Goal: Task Accomplishment & Management: Manage account settings

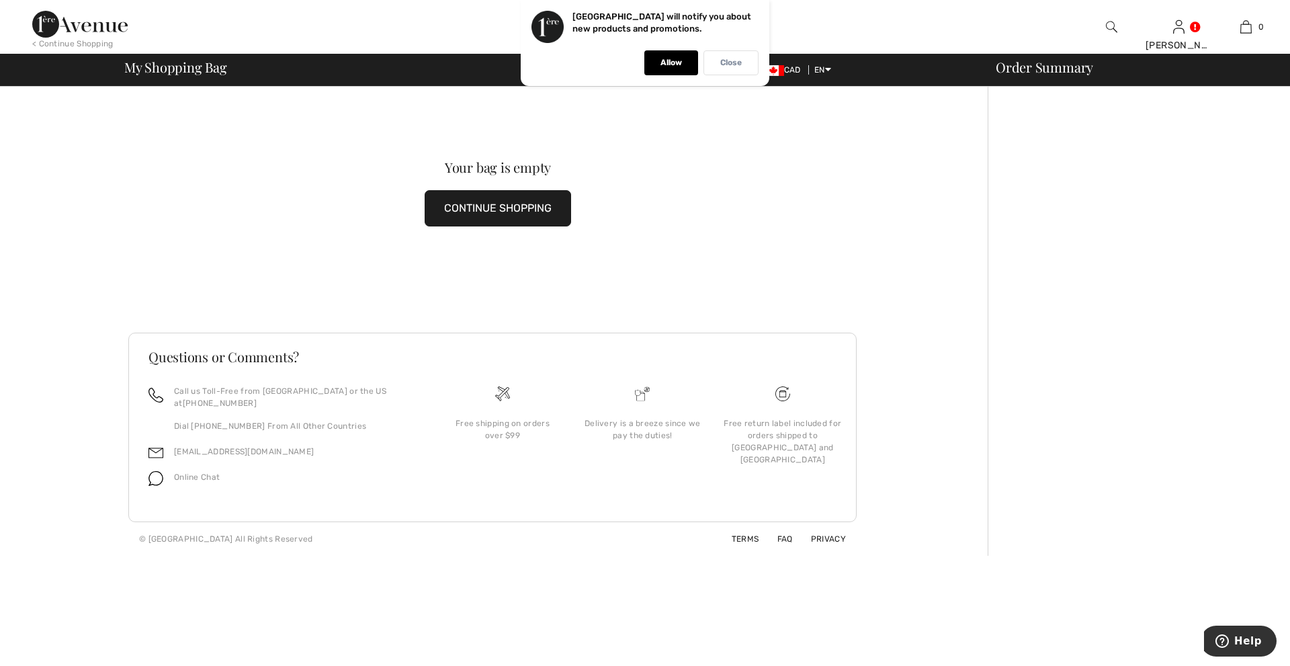
click at [727, 67] on p "Close" at bounding box center [730, 63] width 21 height 10
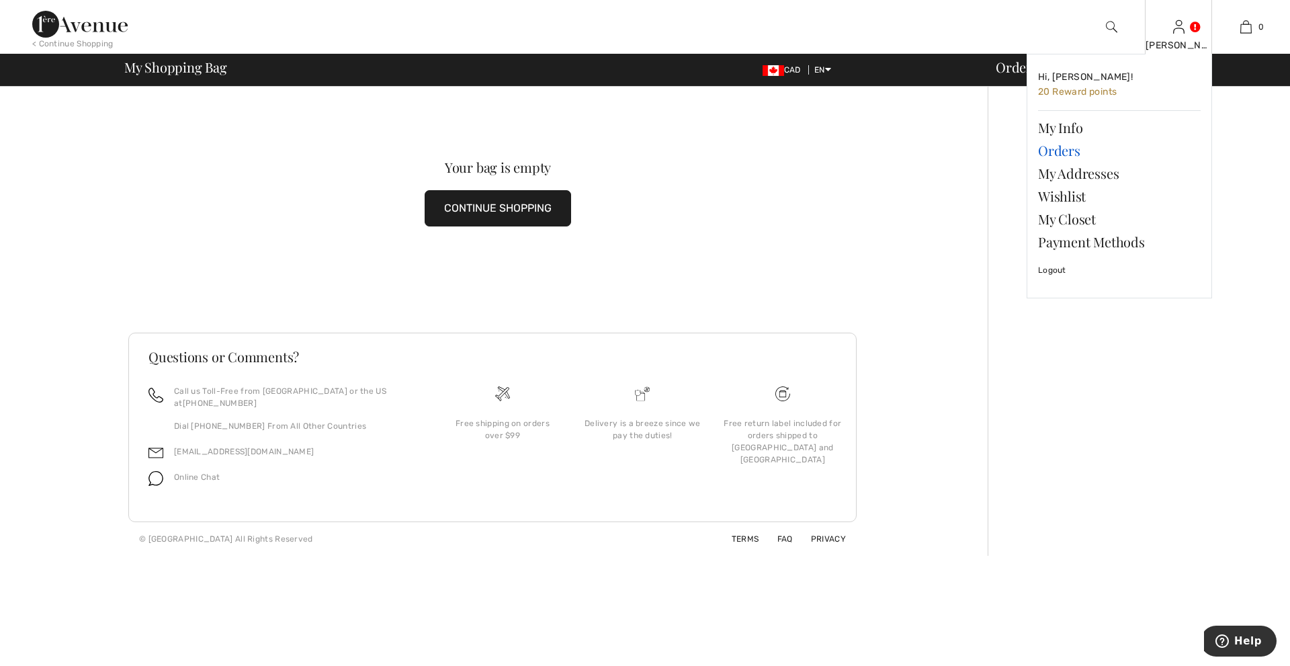
click at [1073, 154] on link "Orders" at bounding box center [1119, 150] width 163 height 23
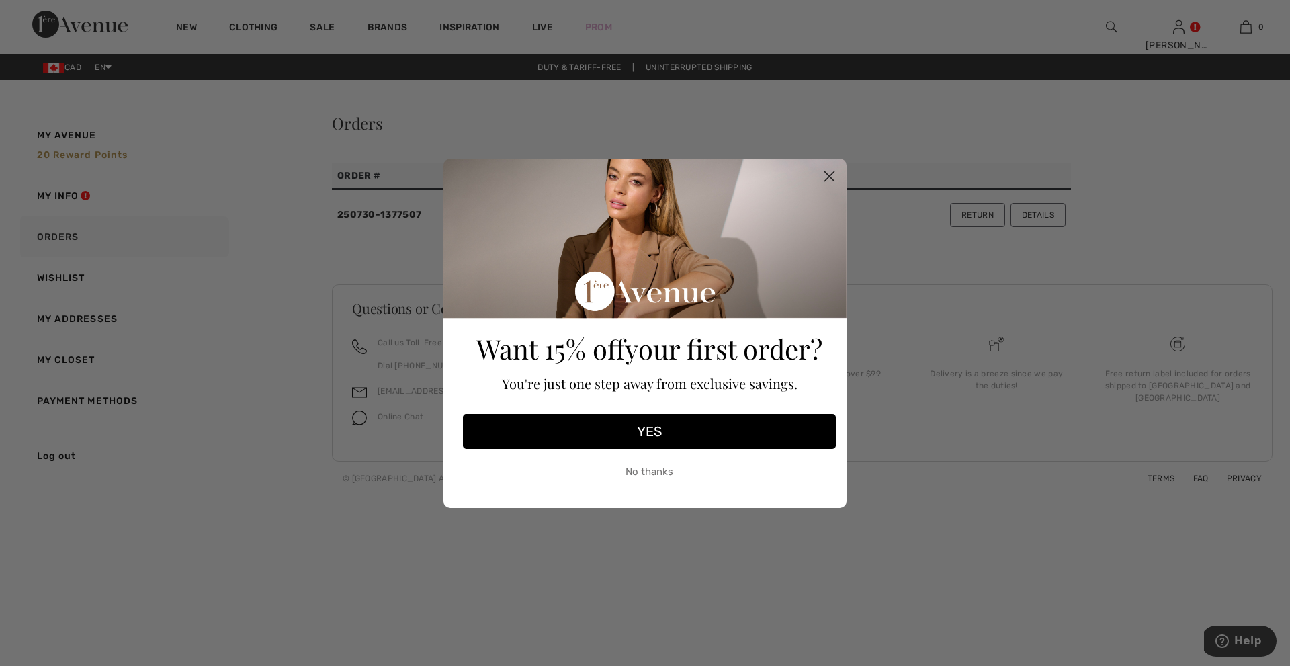
click at [646, 476] on button "No thanks" at bounding box center [649, 472] width 373 height 34
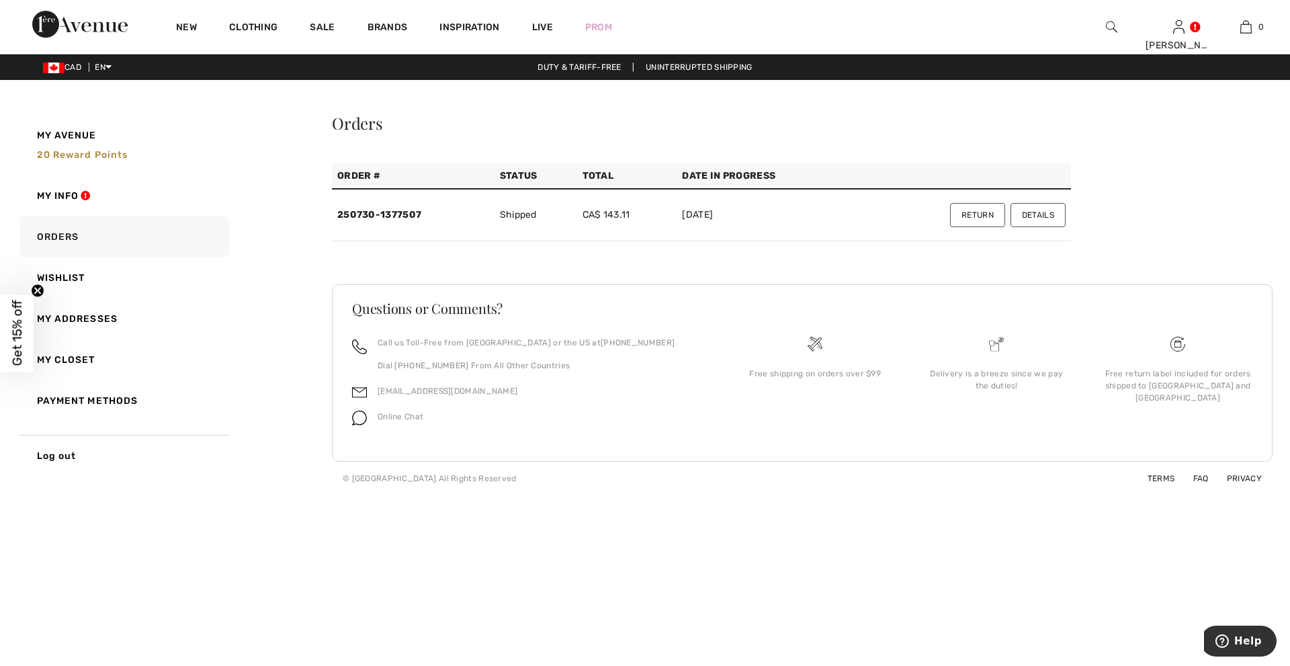
click at [988, 212] on button "Return" at bounding box center [977, 215] width 55 height 24
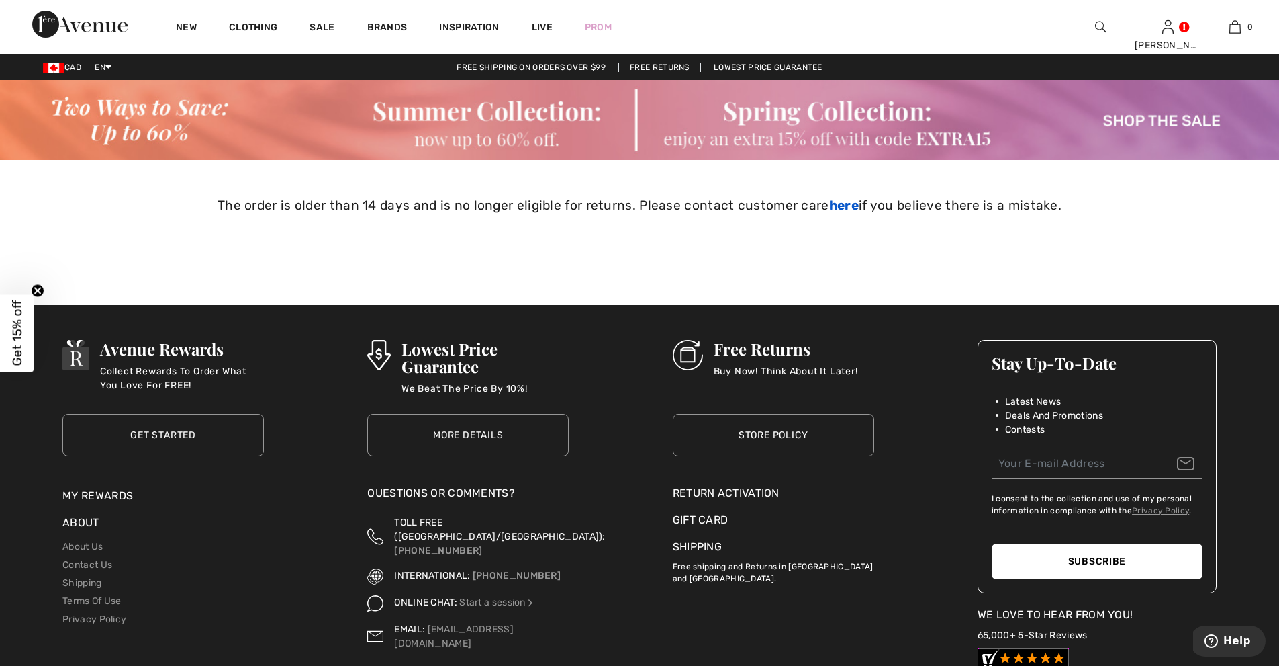
click at [838, 203] on link "here" at bounding box center [844, 204] width 30 height 15
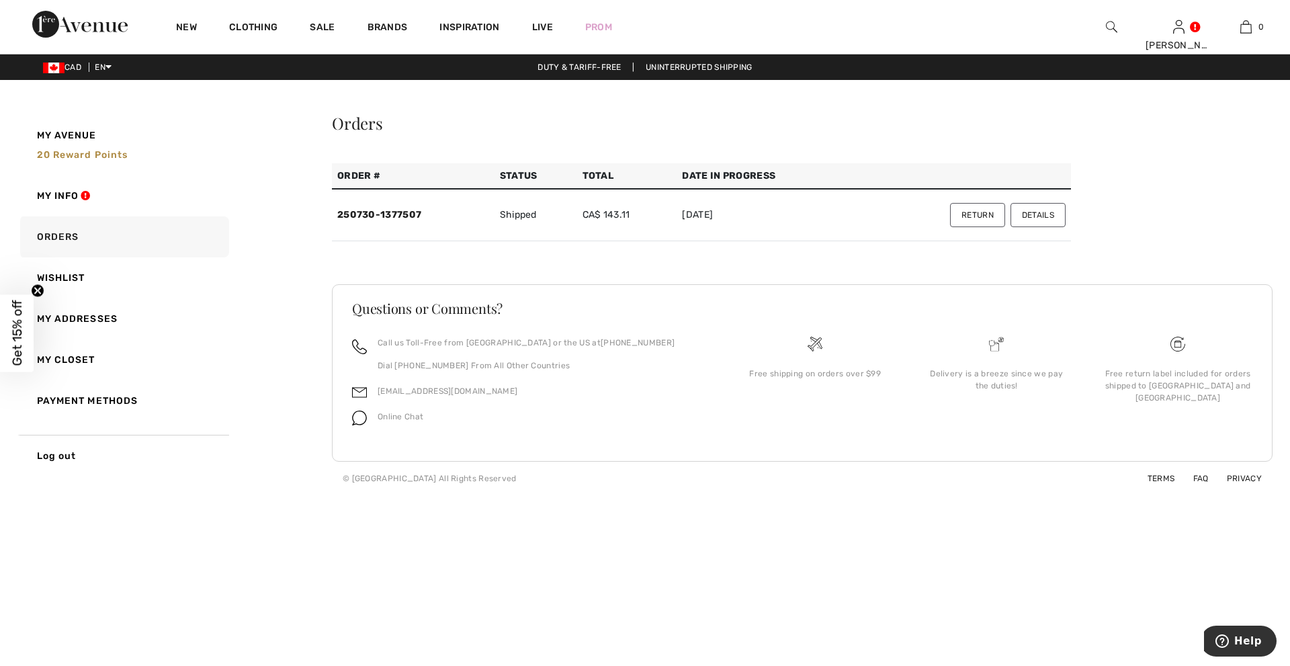
click at [1047, 210] on button "Details" at bounding box center [1037, 215] width 55 height 24
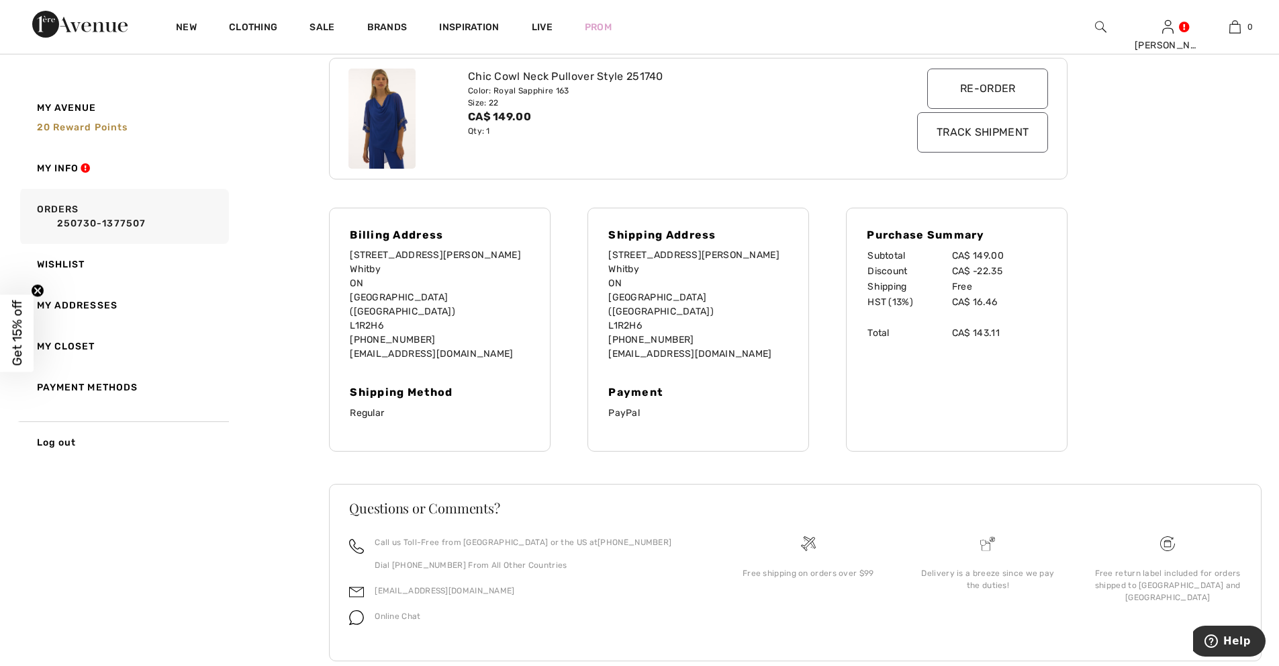
scroll to position [267, 0]
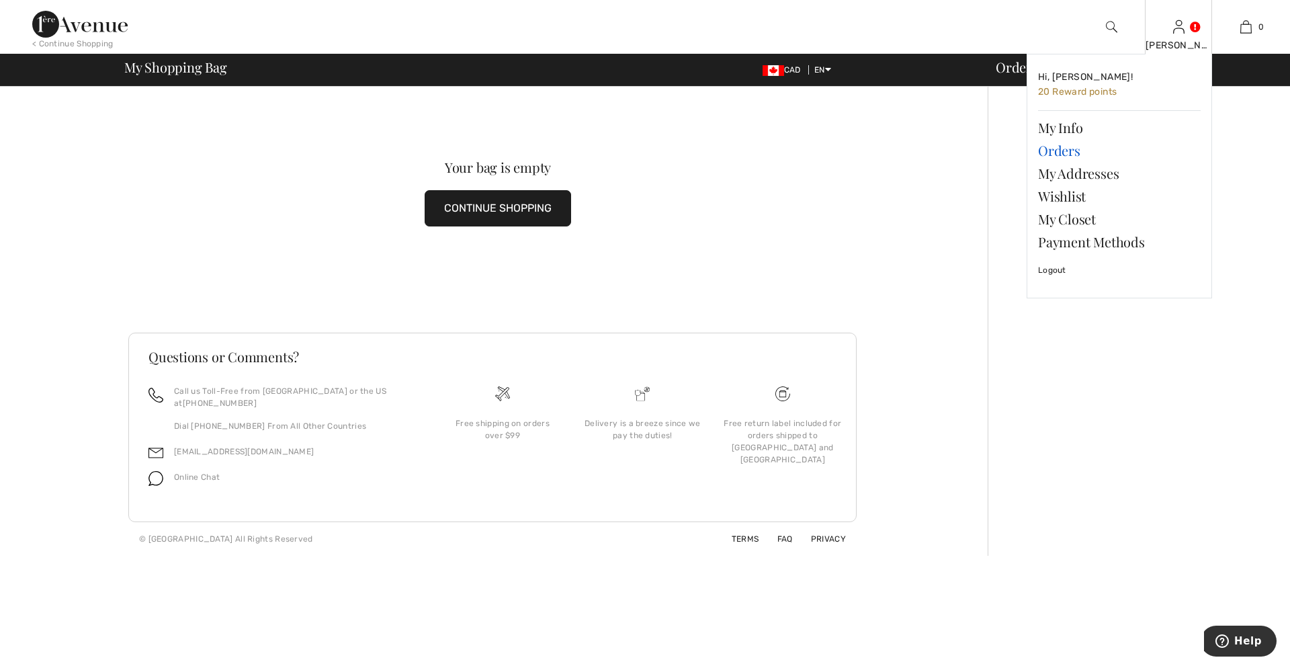
click at [1066, 154] on link "Orders" at bounding box center [1119, 150] width 163 height 23
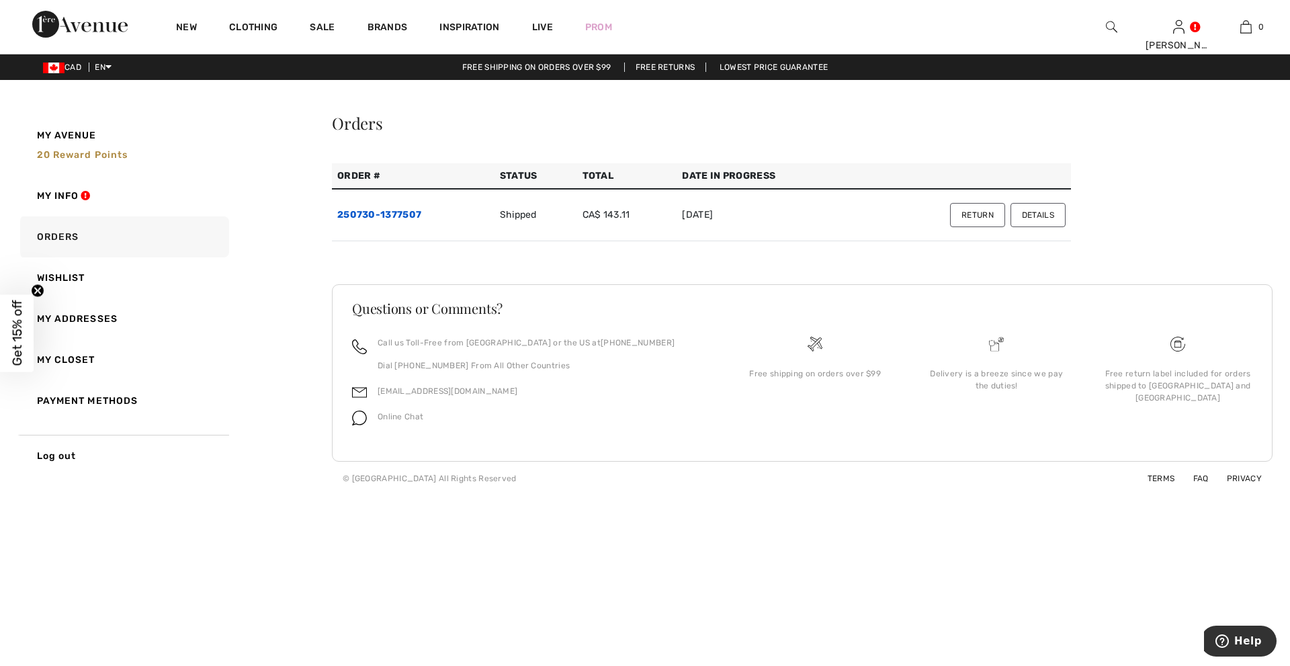
click at [363, 210] on link "250730-1377507" at bounding box center [379, 214] width 84 height 11
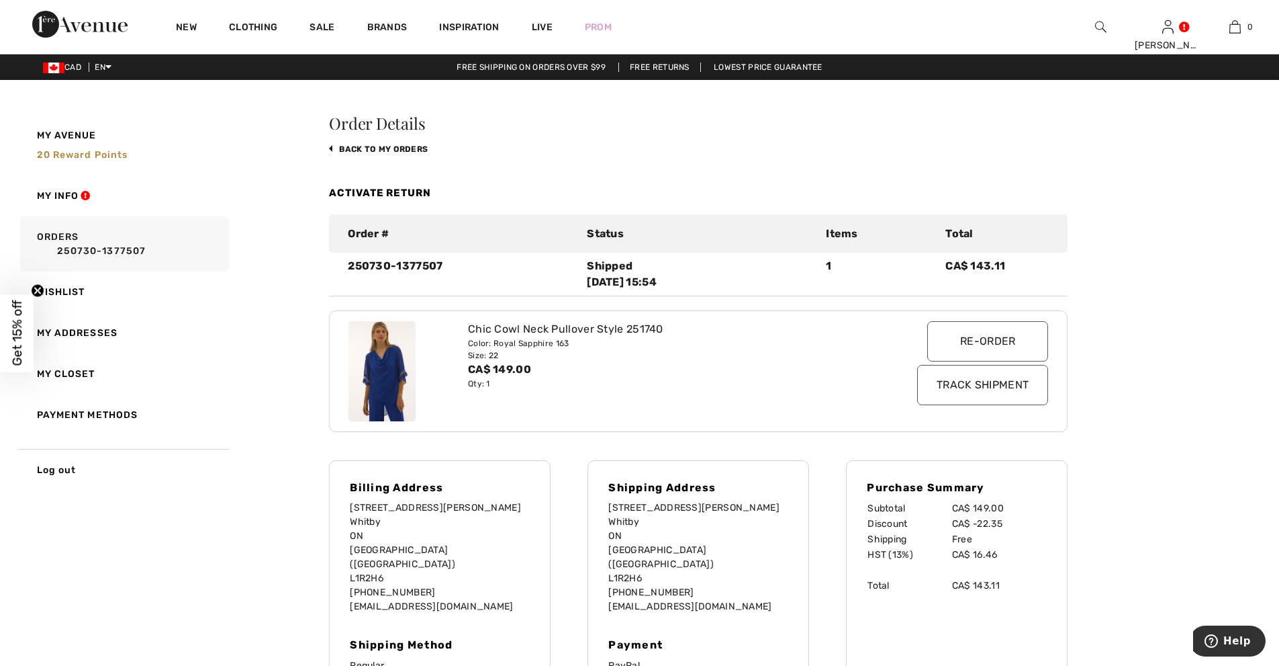
click at [381, 193] on link "Activate Return" at bounding box center [380, 193] width 102 height 12
